Goal: Task Accomplishment & Management: Use online tool/utility

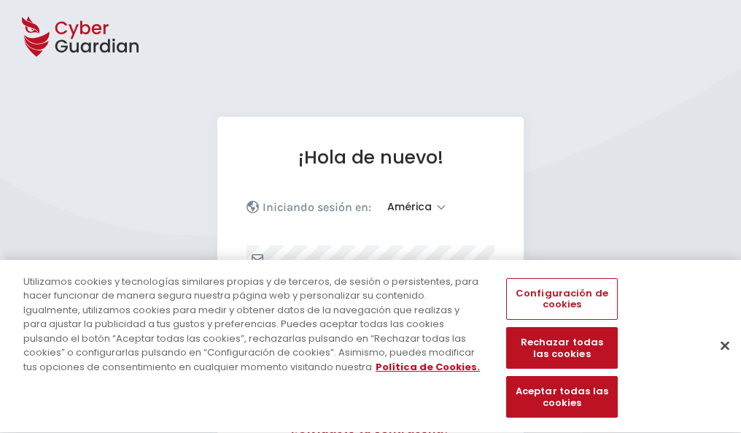
select select "América"
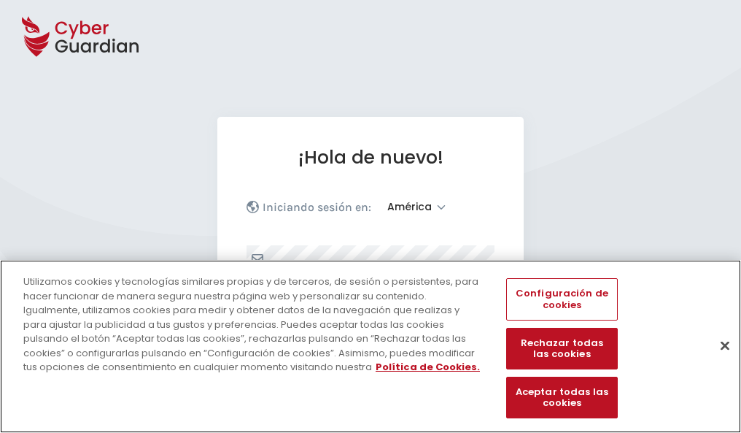
scroll to position [190, 0]
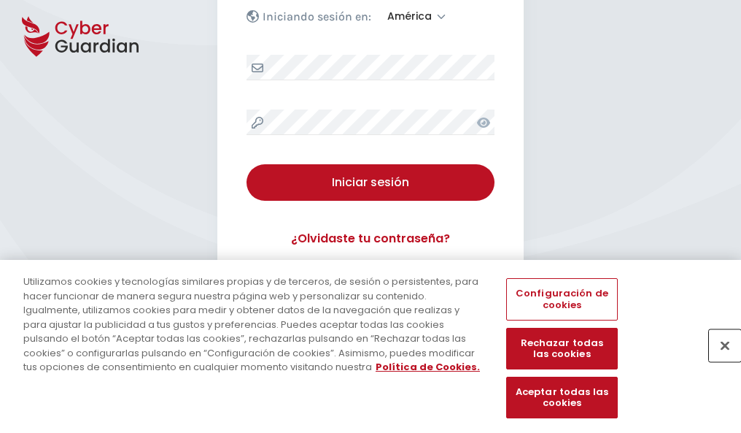
click at [718, 360] on button "Cerrar" at bounding box center [725, 345] width 32 height 32
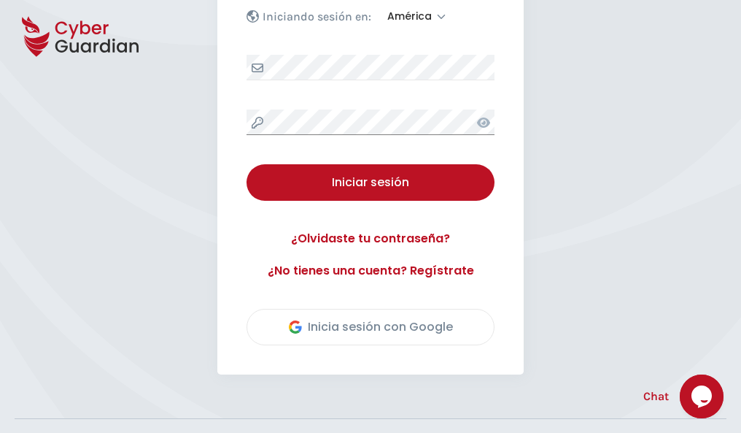
scroll to position [331, 0]
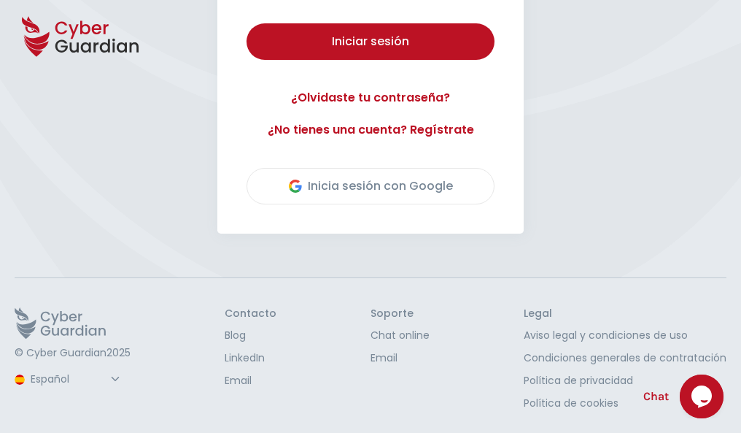
click at [247, 23] on button "Iniciar sesión" at bounding box center [371, 41] width 248 height 36
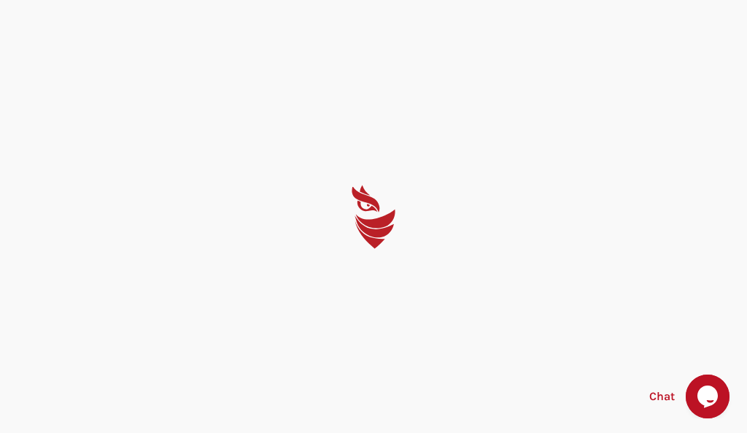
select select "English"
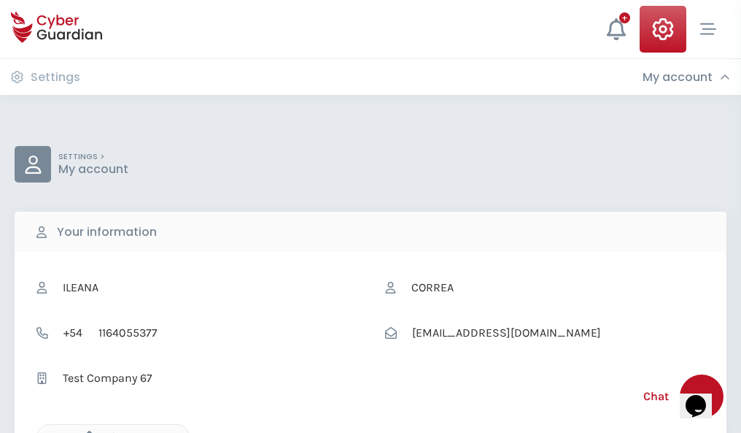
click at [85, 431] on icon "button" at bounding box center [86, 436] width 12 height 12
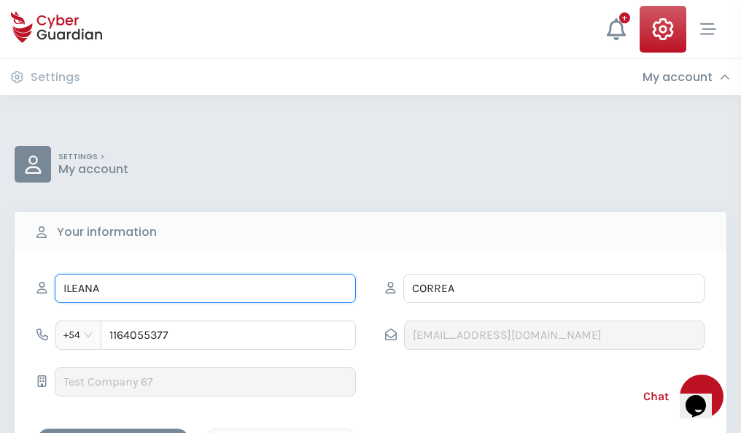
click at [205, 288] on input "ILEANA" at bounding box center [205, 288] width 301 height 29
type input "I"
type input "Bienvenida"
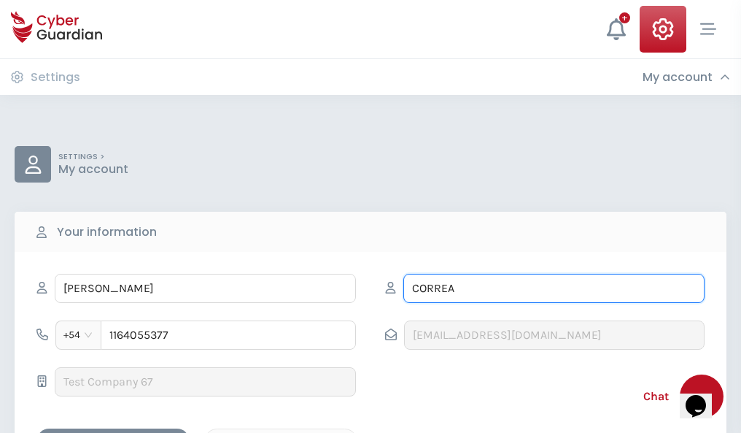
click at [554, 288] on input "CORREA" at bounding box center [553, 288] width 301 height 29
type input "C"
type input "Dominguez"
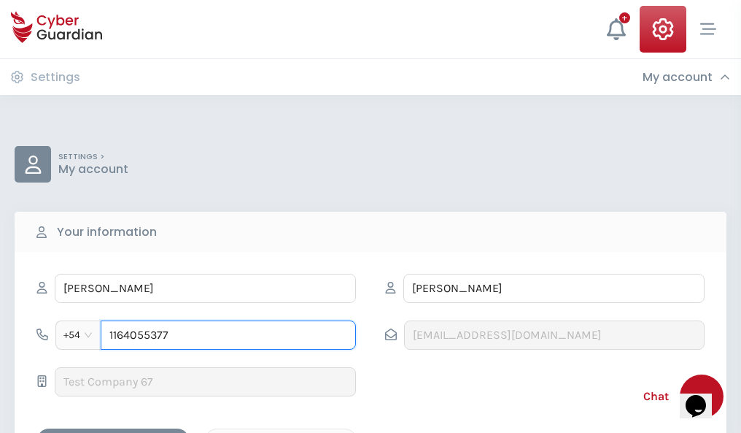
click at [228, 335] on input "1164055377" at bounding box center [228, 334] width 255 height 29
type input "1"
type input "4928741019"
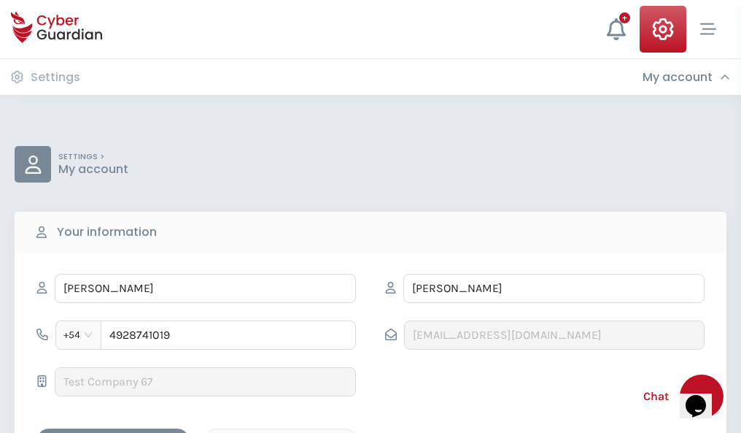
click at [281, 432] on div "Cancel" at bounding box center [281, 441] width 130 height 18
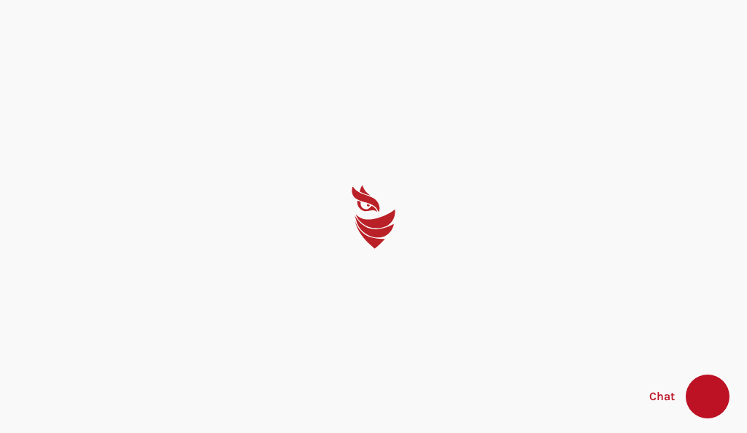
select select "English"
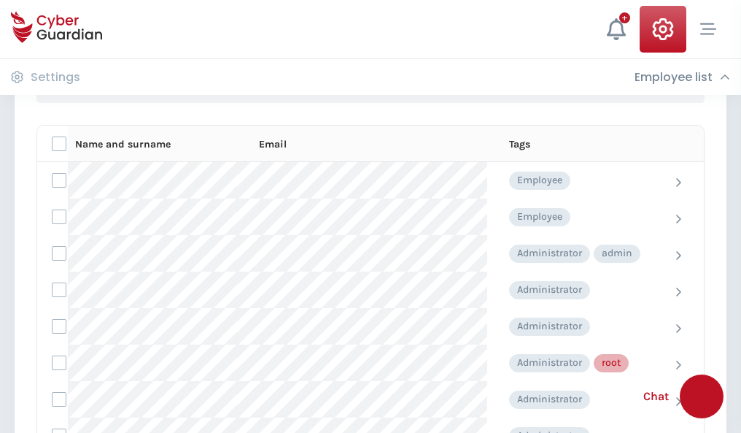
scroll to position [734, 0]
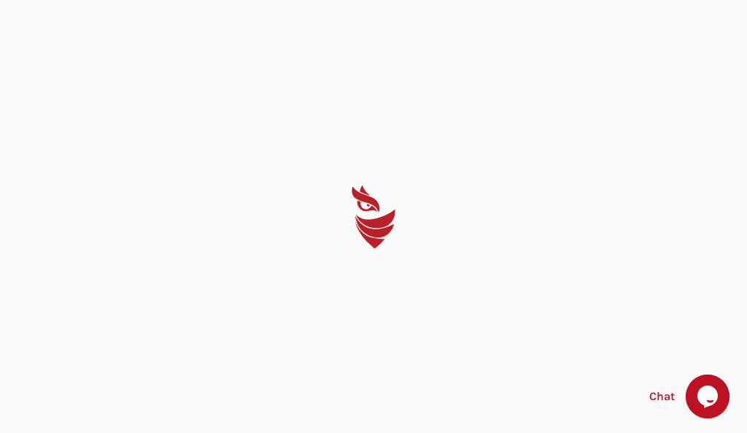
select select "English"
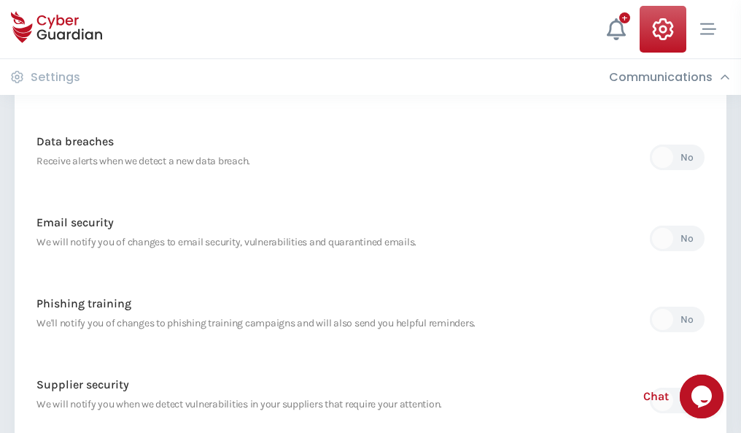
scroll to position [768, 0]
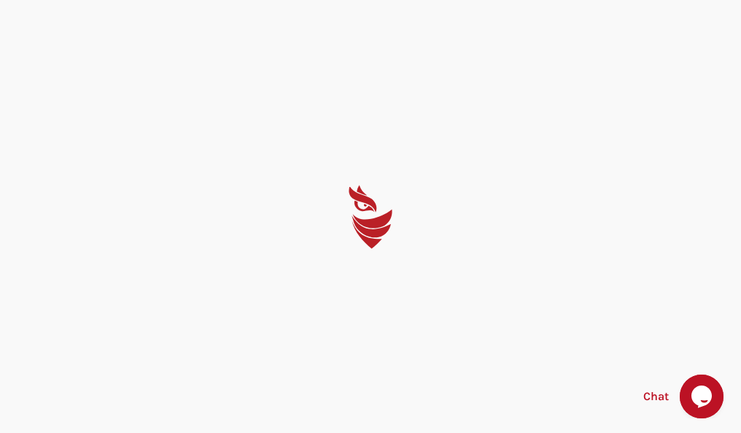
select select "English"
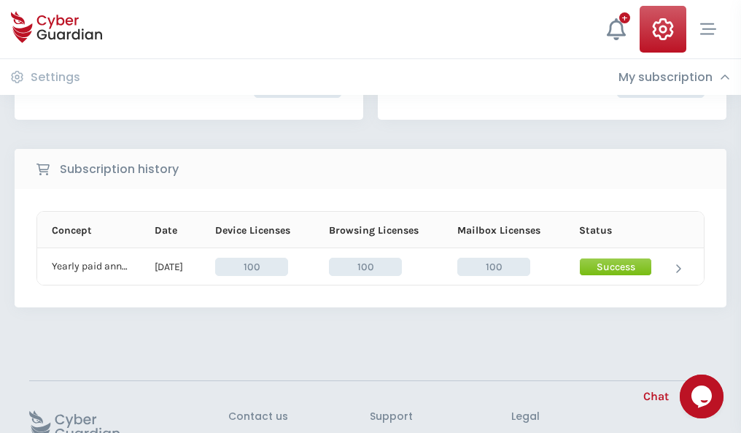
scroll to position [370, 0]
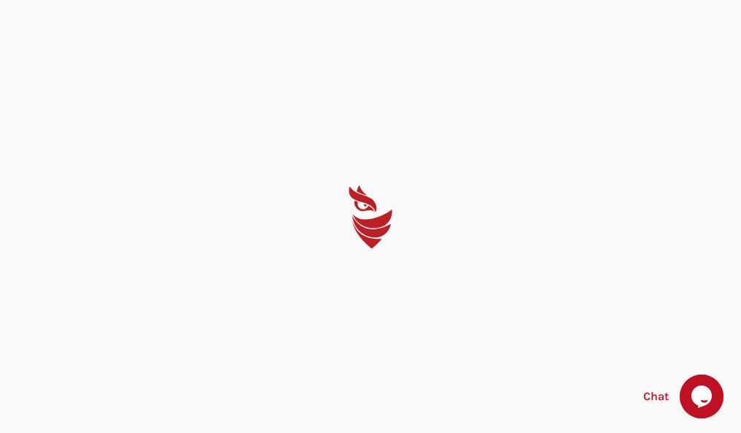
select select "English"
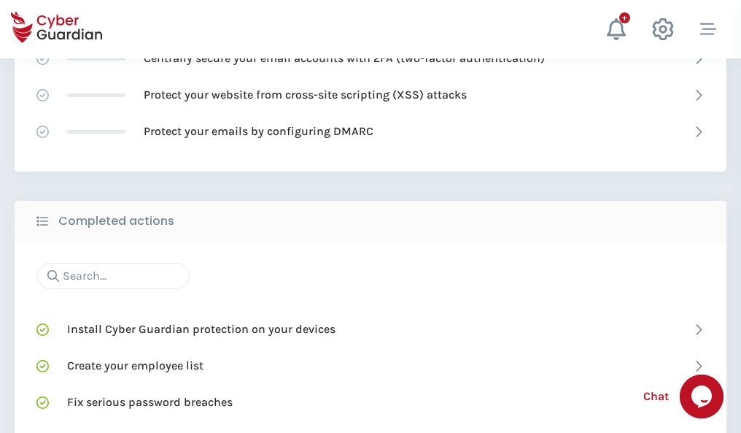
scroll to position [972, 0]
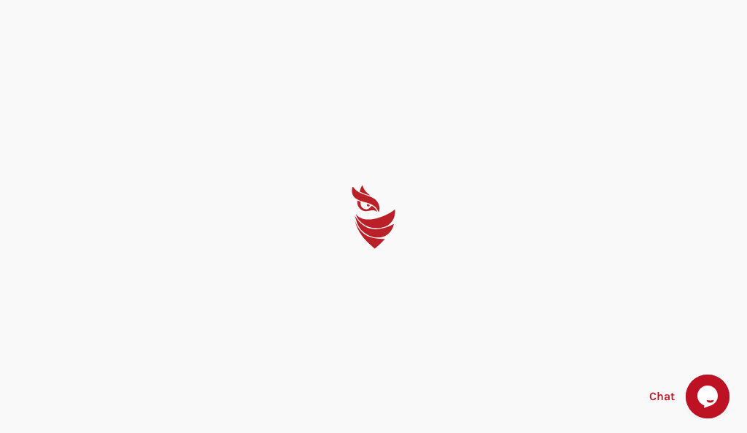
select select "English"
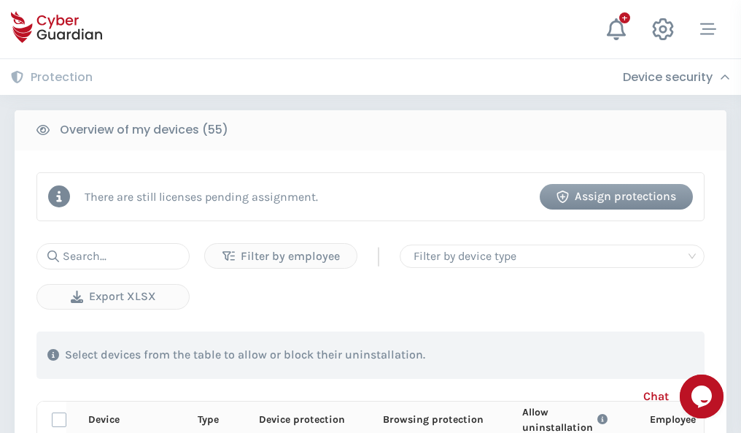
scroll to position [1271, 0]
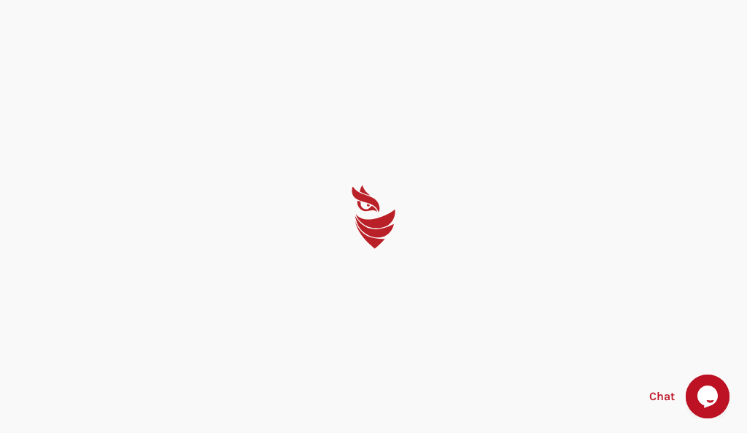
select select "English"
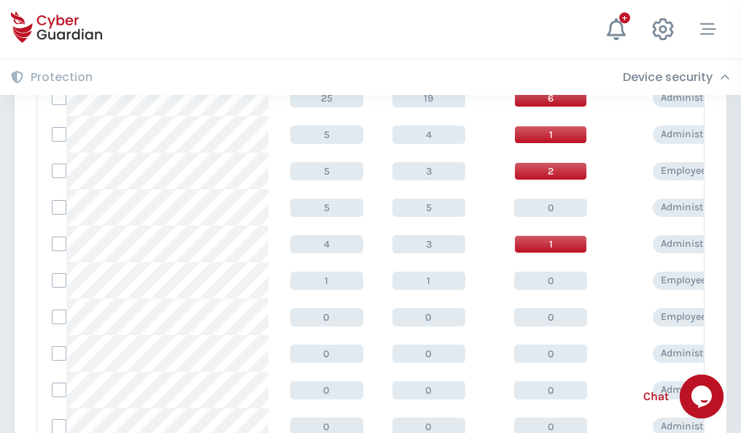
scroll to position [735, 0]
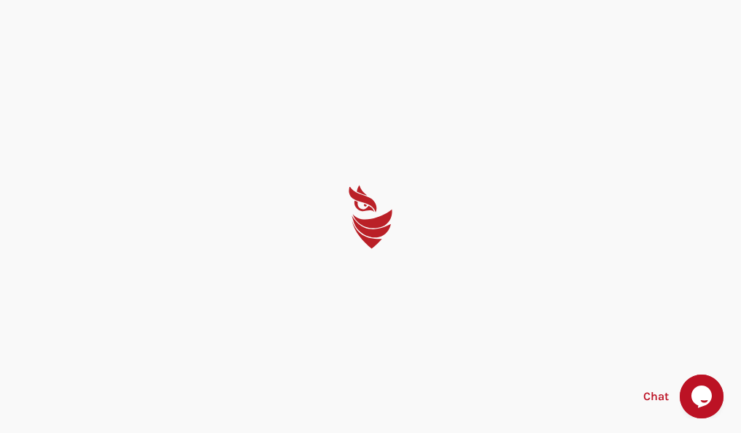
select select "English"
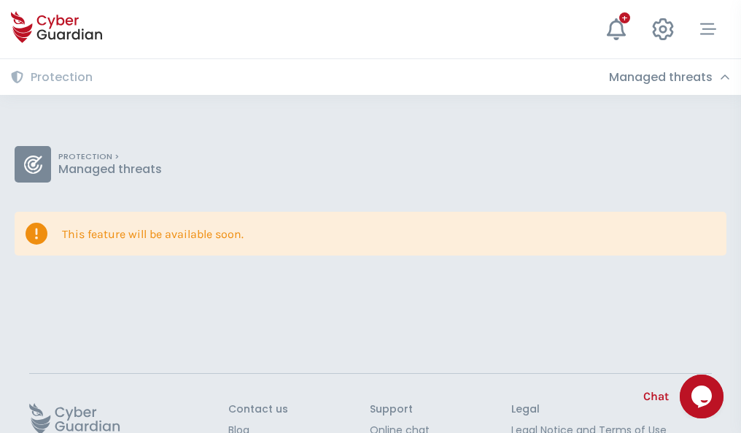
scroll to position [95, 0]
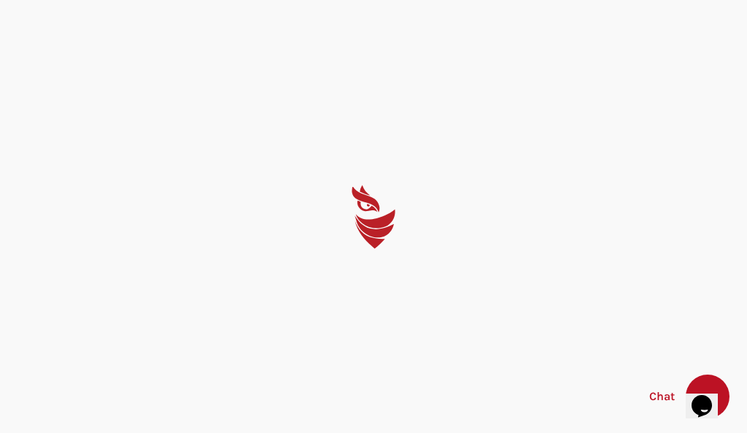
select select "English"
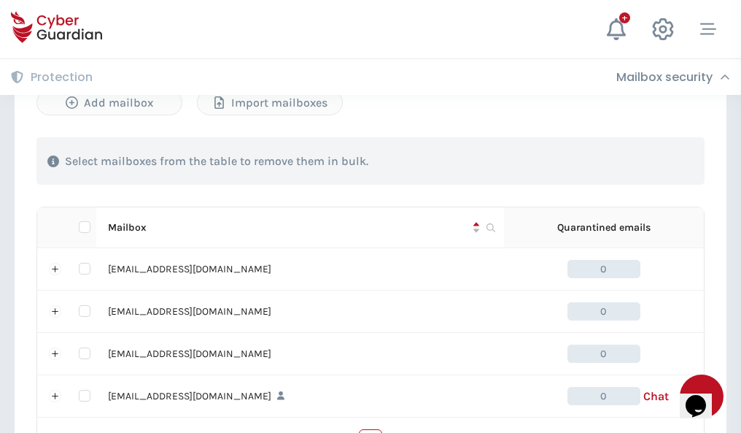
scroll to position [719, 0]
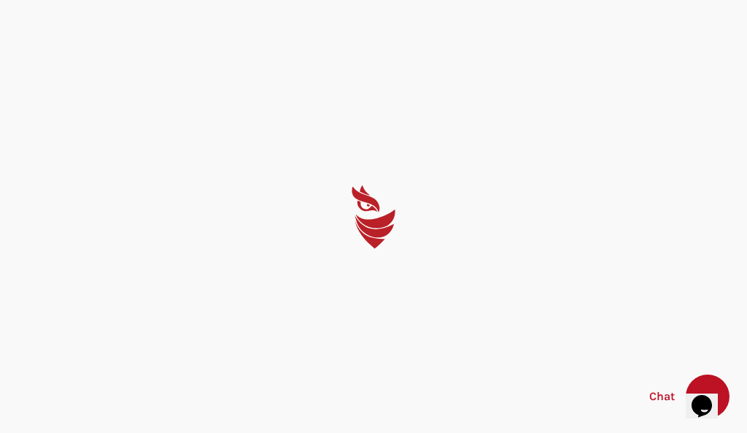
select select "English"
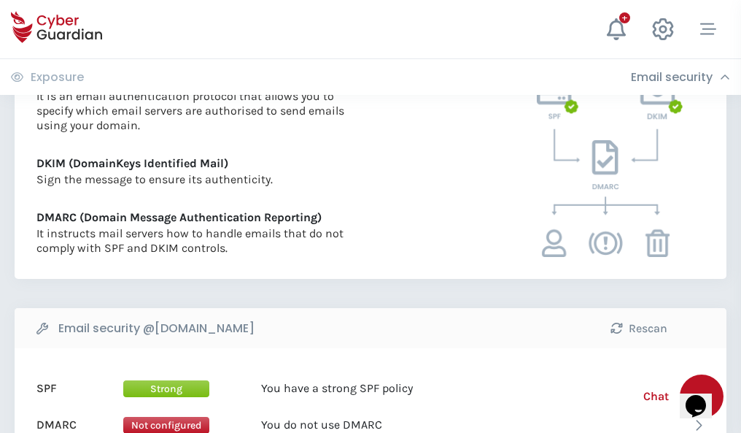
scroll to position [787, 0]
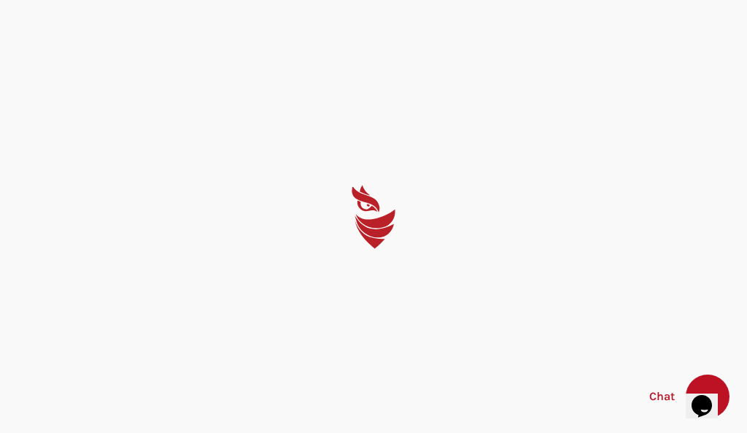
select select "English"
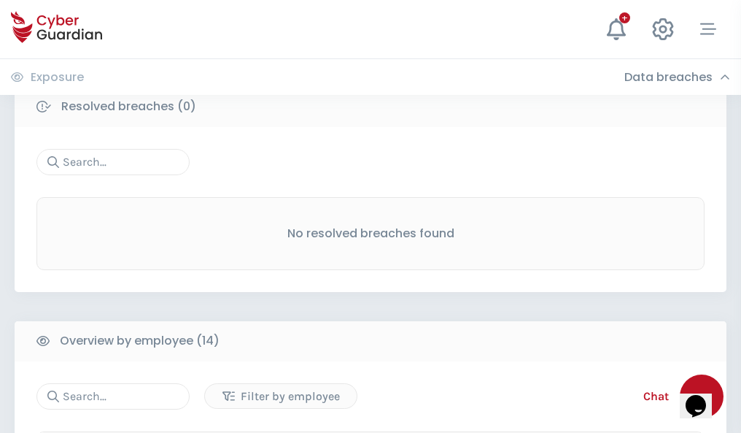
scroll to position [1317, 0]
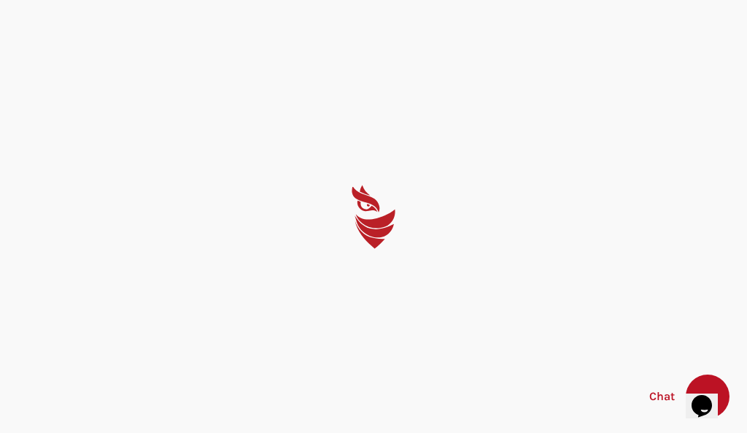
select select "English"
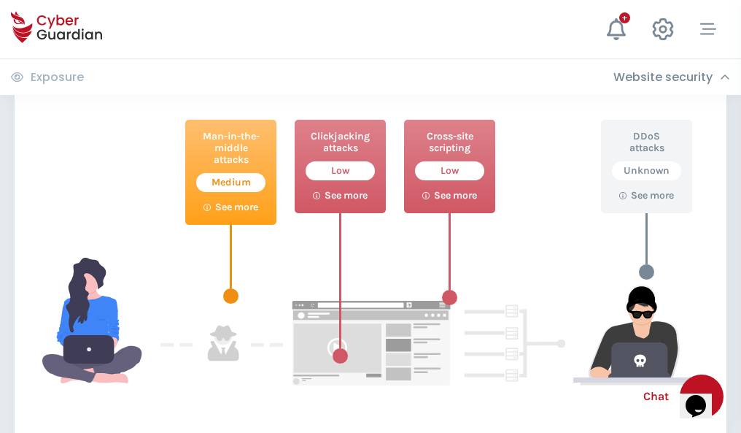
scroll to position [794, 0]
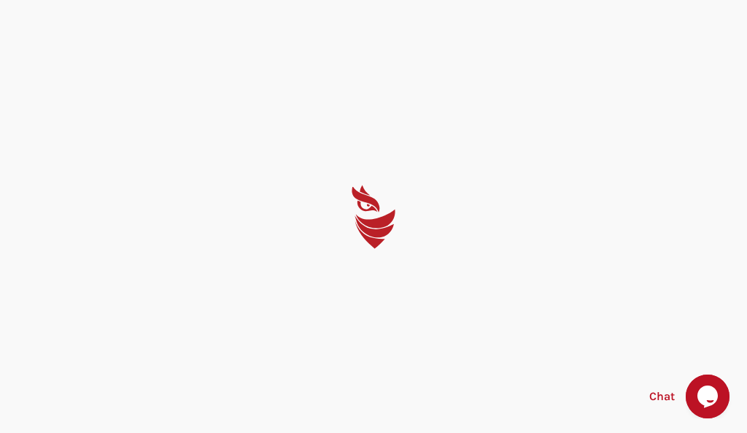
select select "English"
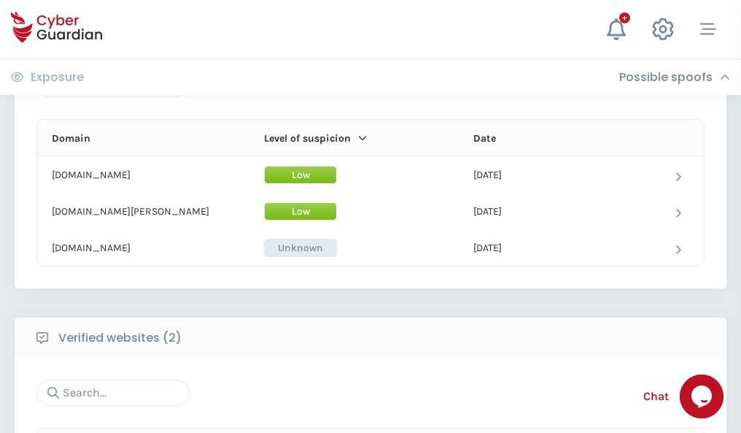
scroll to position [875, 0]
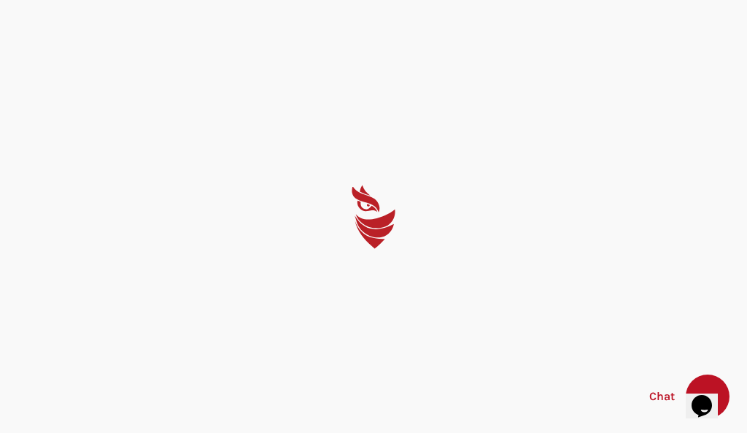
select select "English"
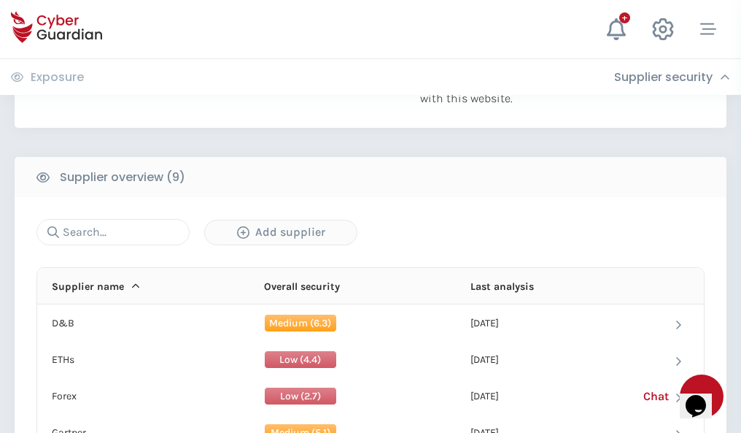
scroll to position [1018, 0]
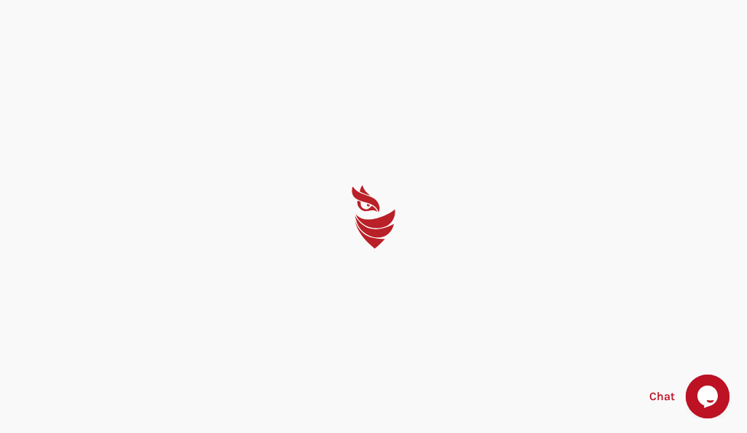
select select "English"
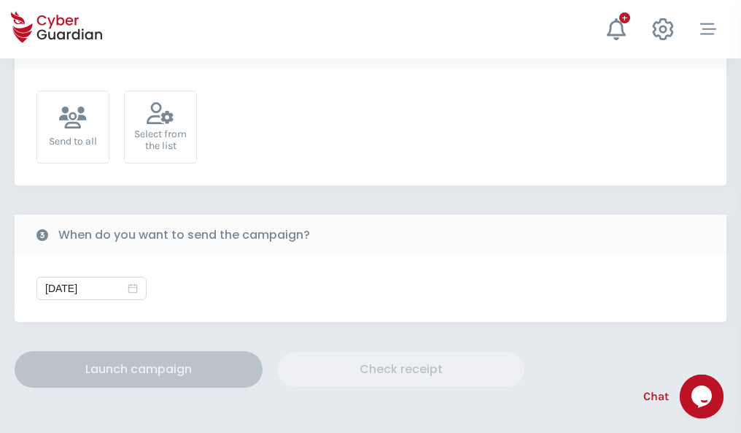
scroll to position [534, 0]
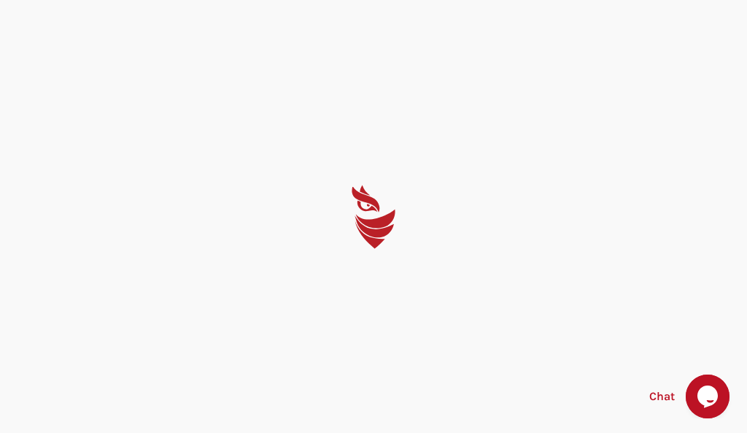
select select "English"
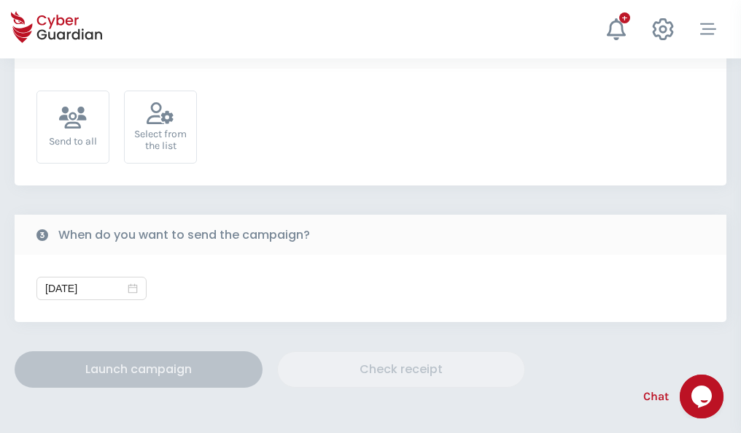
scroll to position [534, 0]
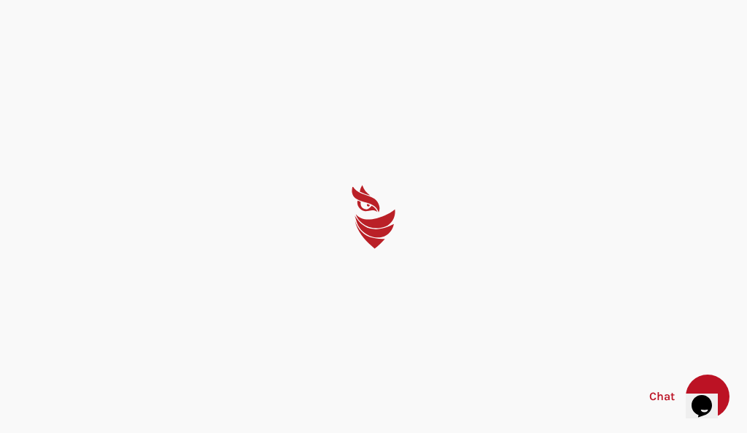
select select "English"
